Goal: Transaction & Acquisition: Purchase product/service

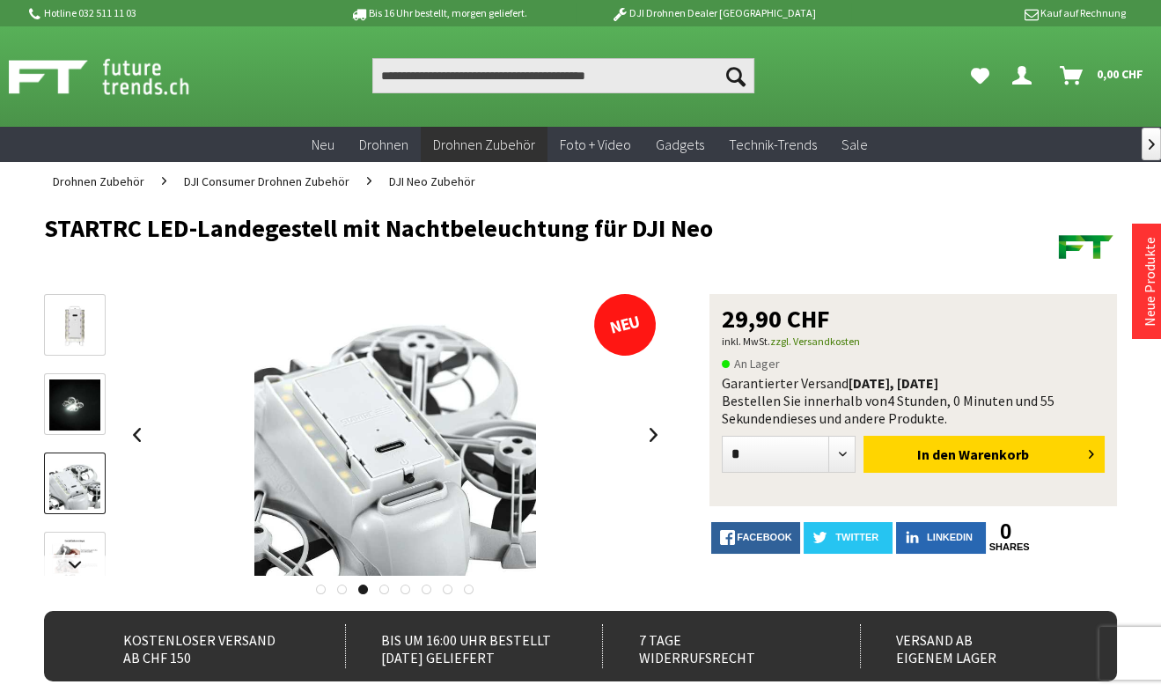
click at [71, 532] on link at bounding box center [75, 563] width 62 height 62
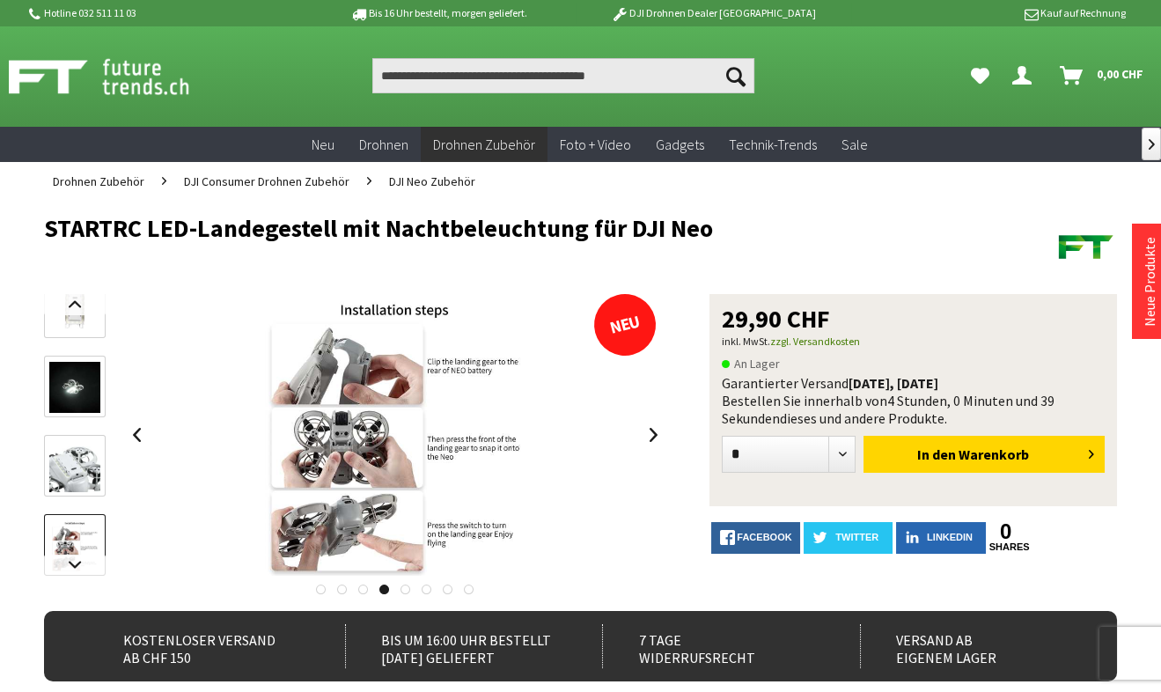
click at [84, 527] on img at bounding box center [74, 545] width 51 height 51
click at [70, 570] on link at bounding box center [75, 565] width 62 height 21
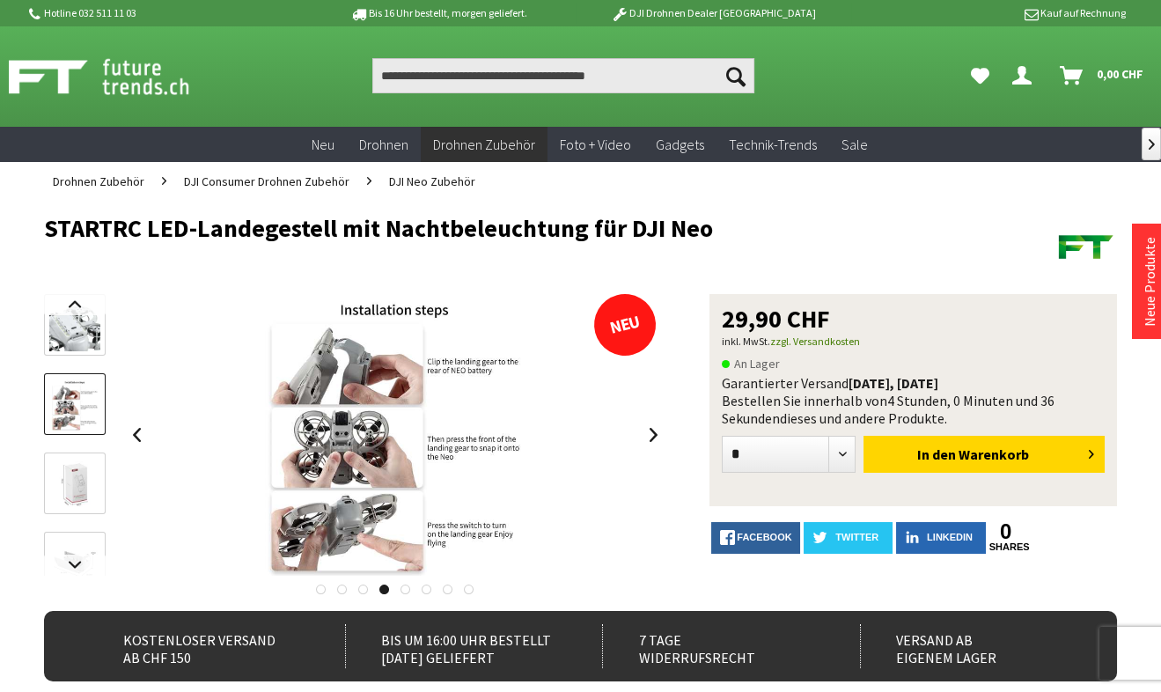
click at [92, 484] on img at bounding box center [74, 484] width 51 height 51
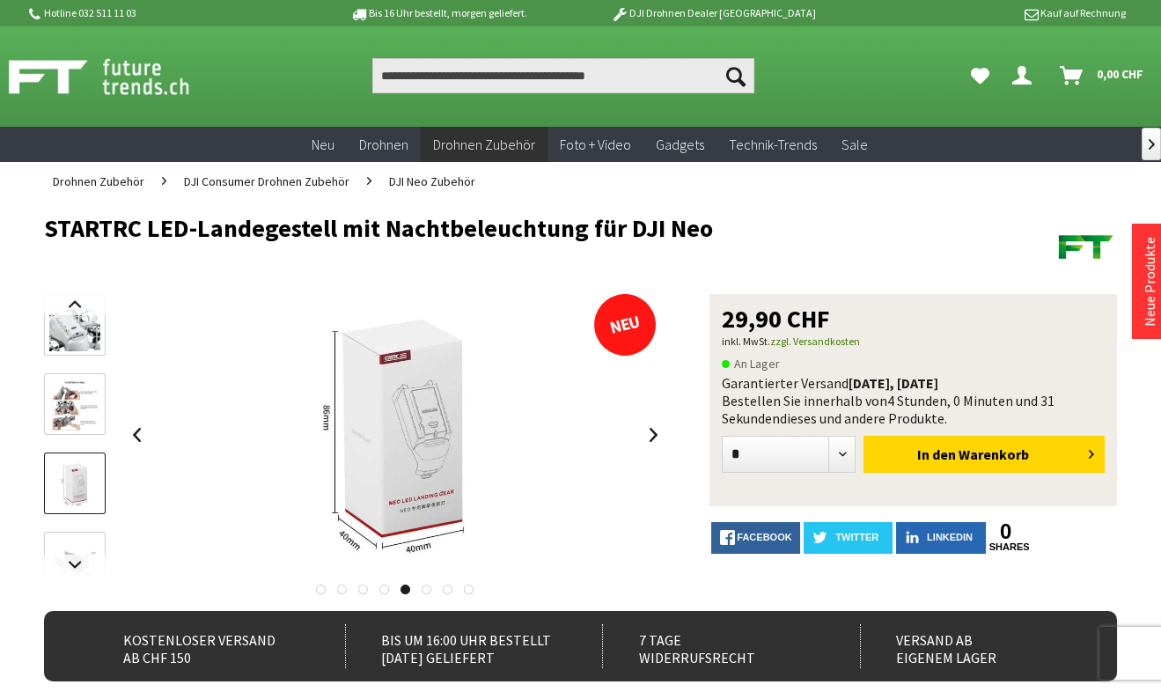
click at [81, 549] on img at bounding box center [74, 563] width 51 height 51
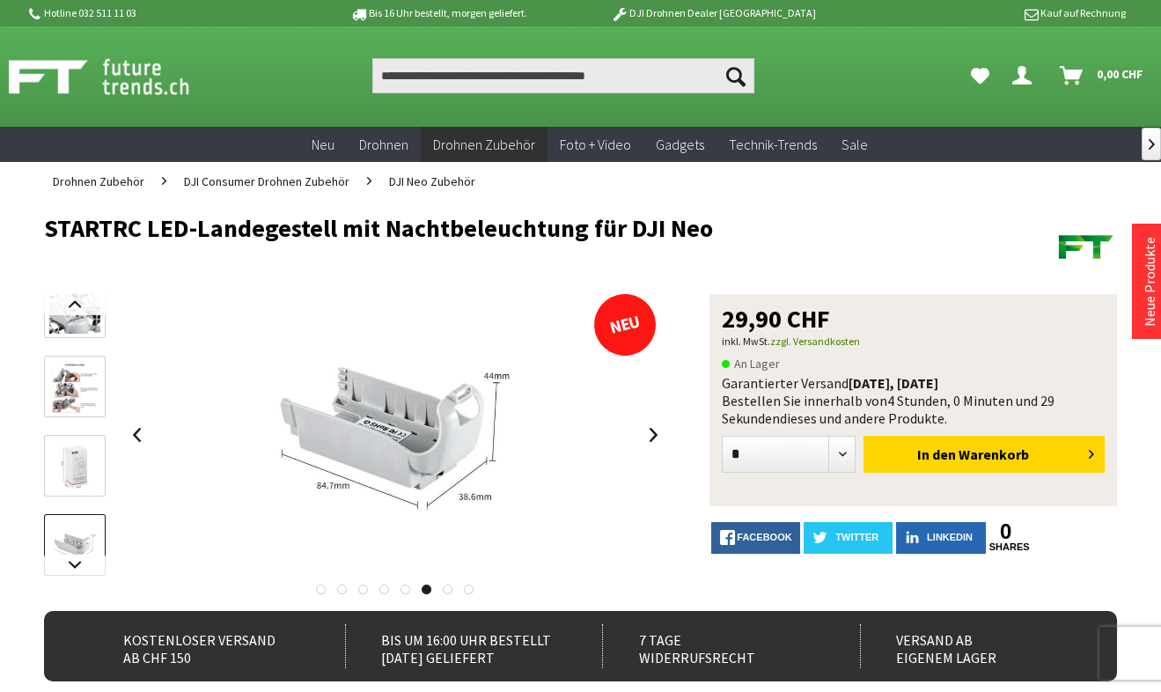
click at [81, 549] on img at bounding box center [74, 545] width 51 height 51
click at [55, 319] on img at bounding box center [74, 308] width 51 height 51
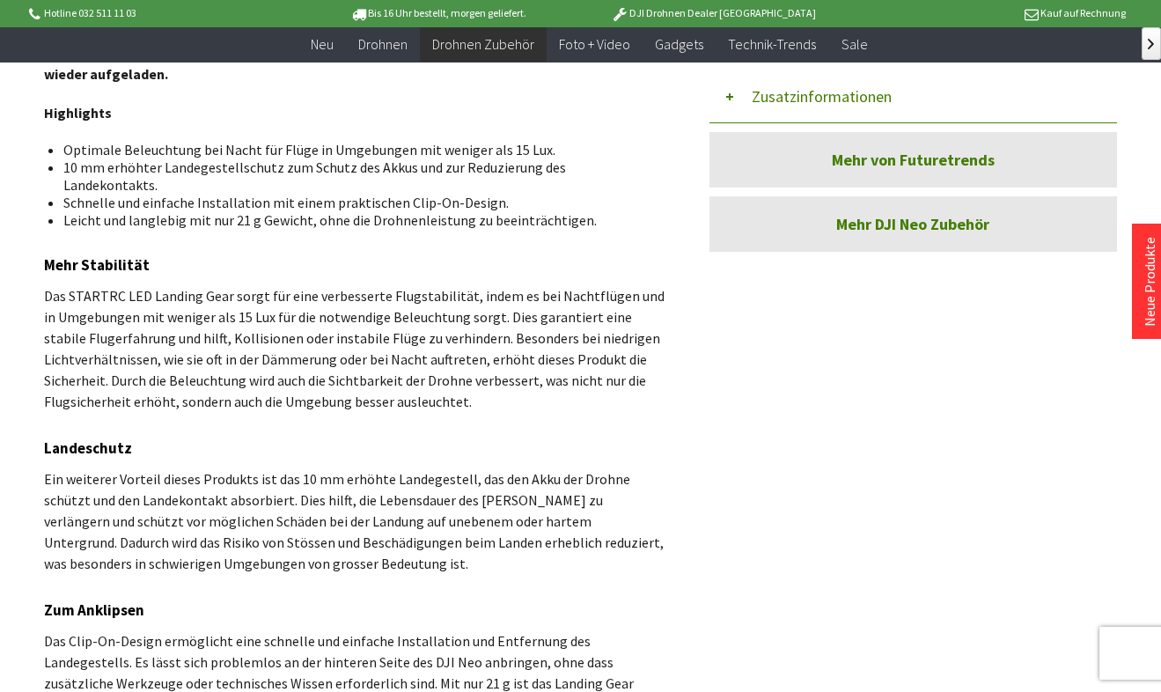
scroll to position [790, 0]
